Goal: Information Seeking & Learning: Learn about a topic

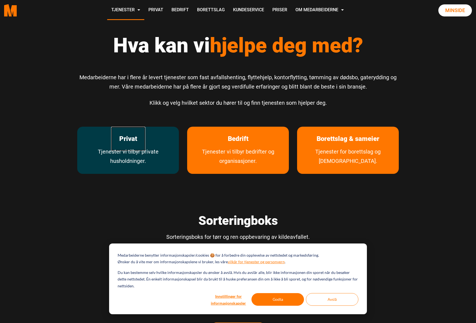
click at [111, 145] on link "Privat" at bounding box center [128, 139] width 34 height 24
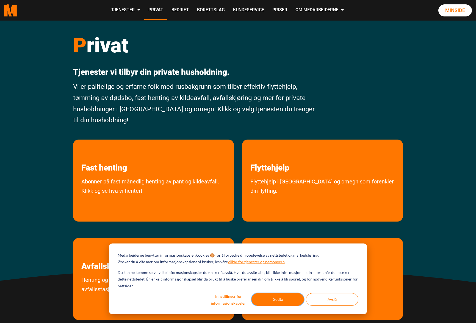
click at [283, 298] on button "Godta" at bounding box center [277, 300] width 52 height 13
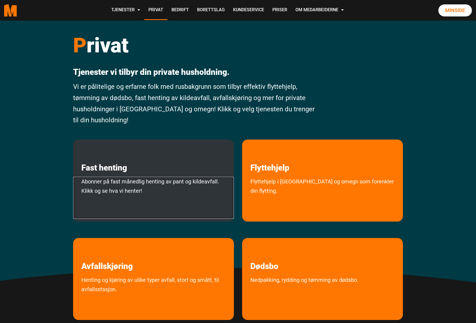
click at [152, 188] on link "Abonner på fast månedlig henting av pant og kildeavfall. Klikk og se hva vi hen…" at bounding box center [153, 198] width 161 height 42
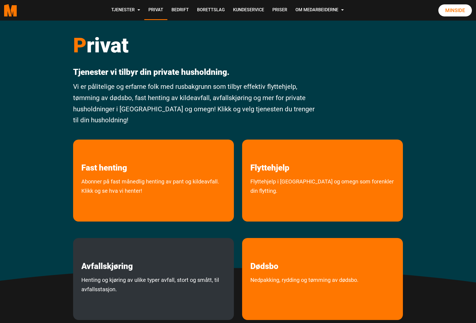
click at [161, 271] on p "Avfallskjøring" at bounding box center [153, 254] width 161 height 33
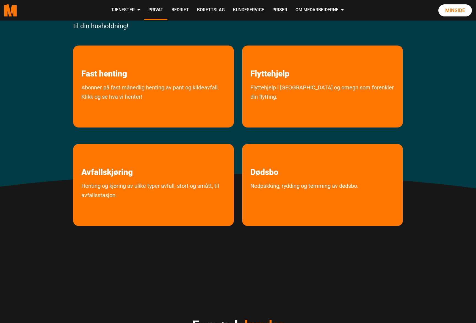
scroll to position [110, 0]
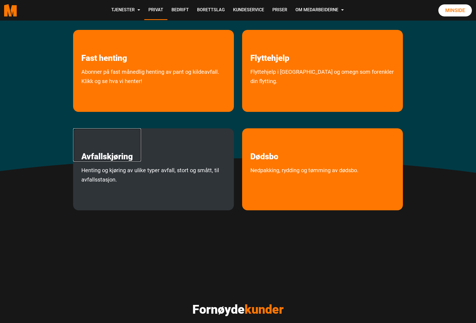
click at [127, 136] on link "Avfallskjøring" at bounding box center [107, 145] width 68 height 33
